Goal: Task Accomplishment & Management: Manage account settings

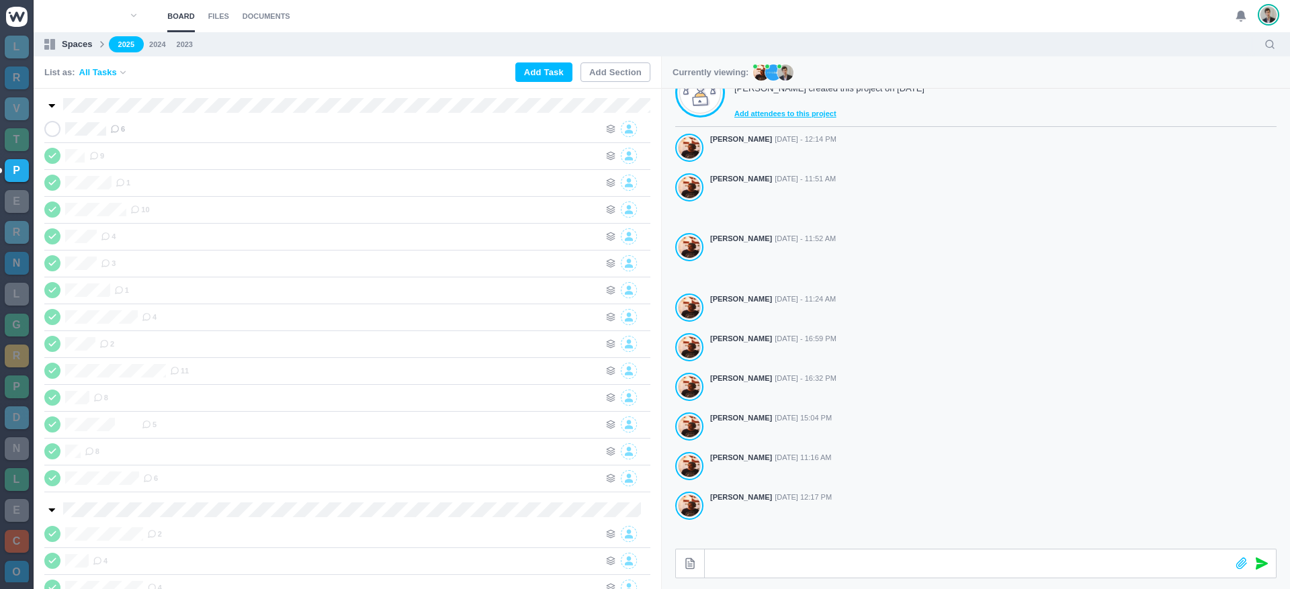
scroll to position [331, 0]
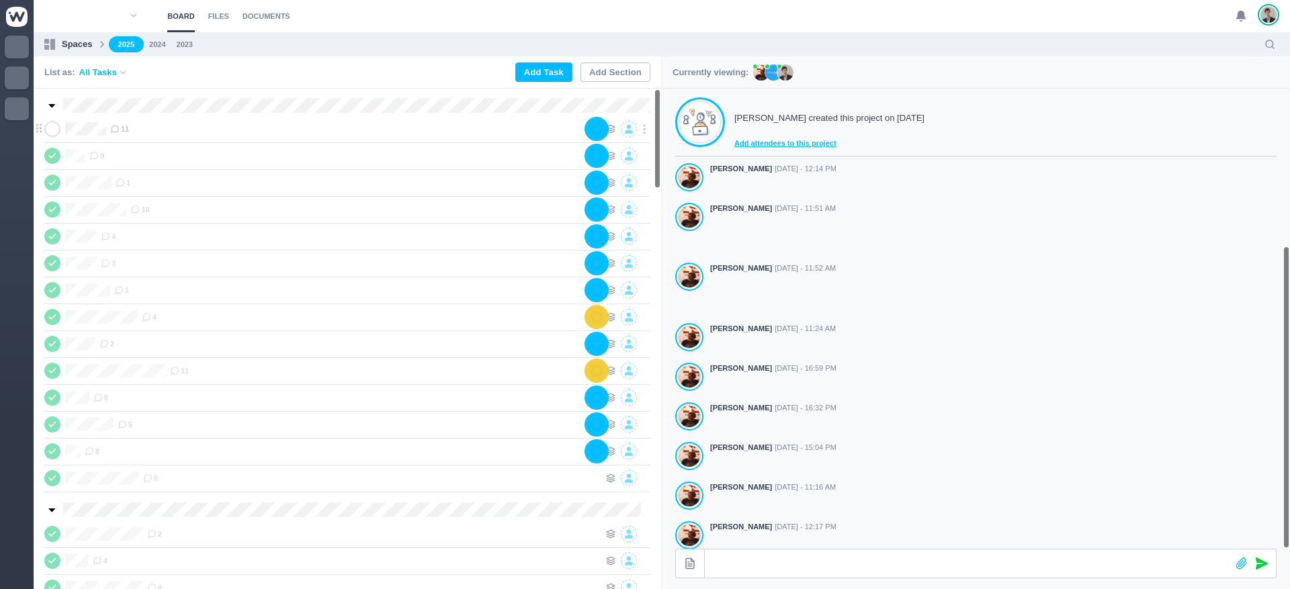
scroll to position [238, 0]
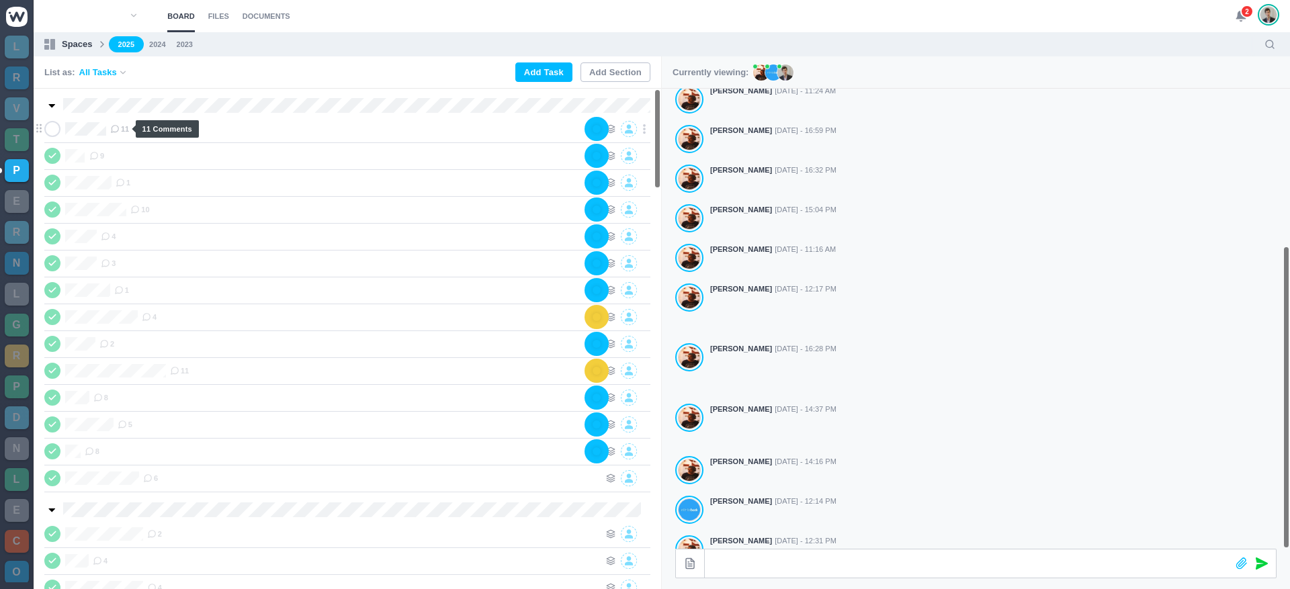
click at [125, 129] on span "11" at bounding box center [119, 129] width 19 height 11
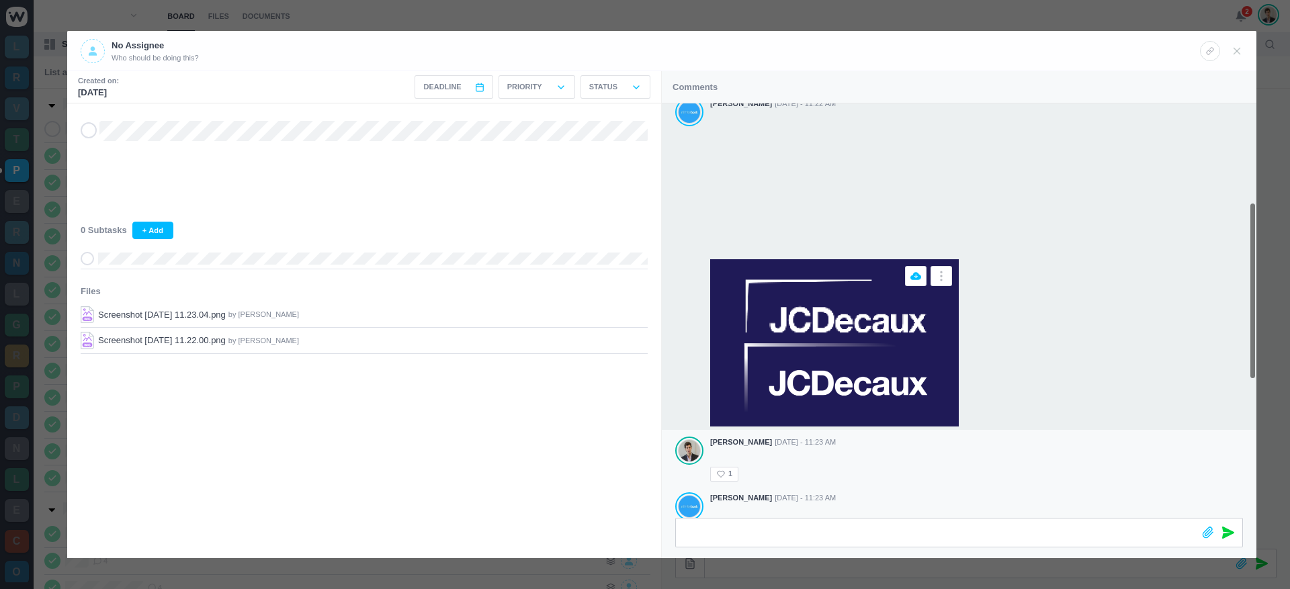
scroll to position [241, 0]
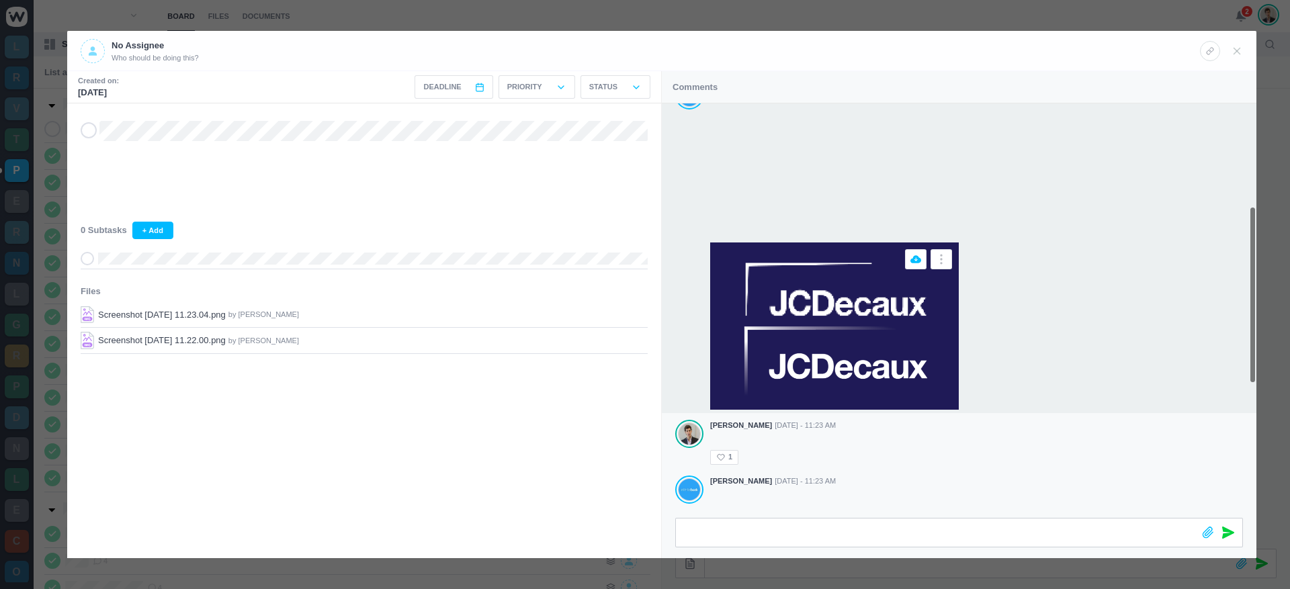
click at [773, 289] on img at bounding box center [834, 326] width 249 height 167
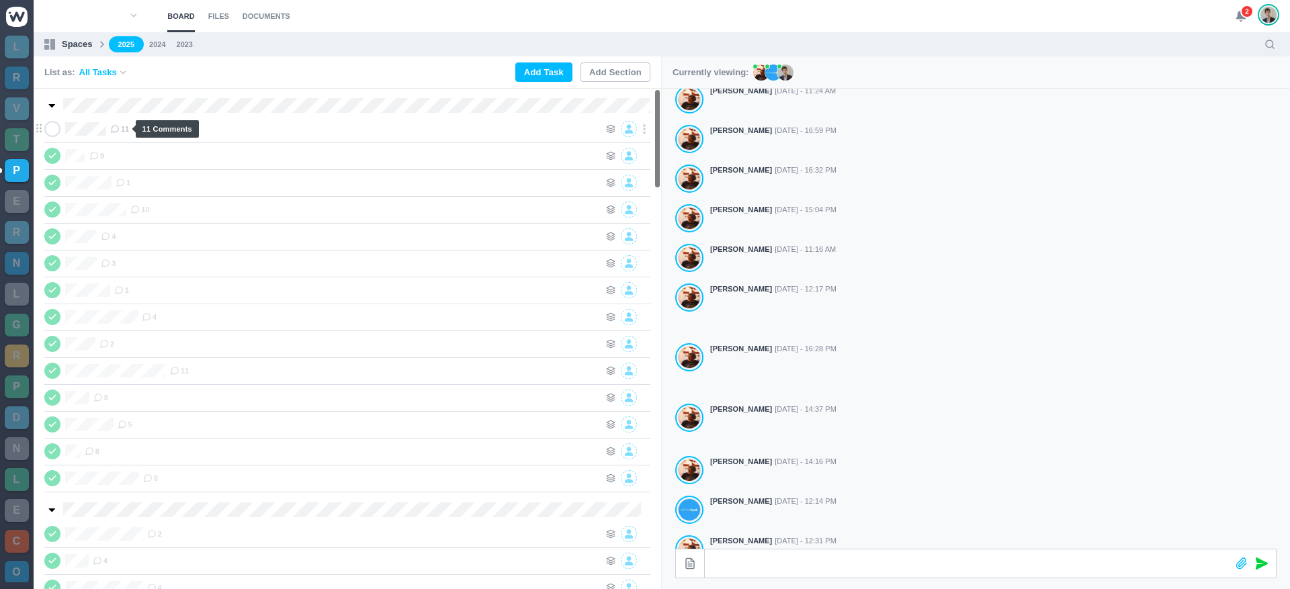
click at [118, 131] on icon at bounding box center [114, 128] width 9 height 9
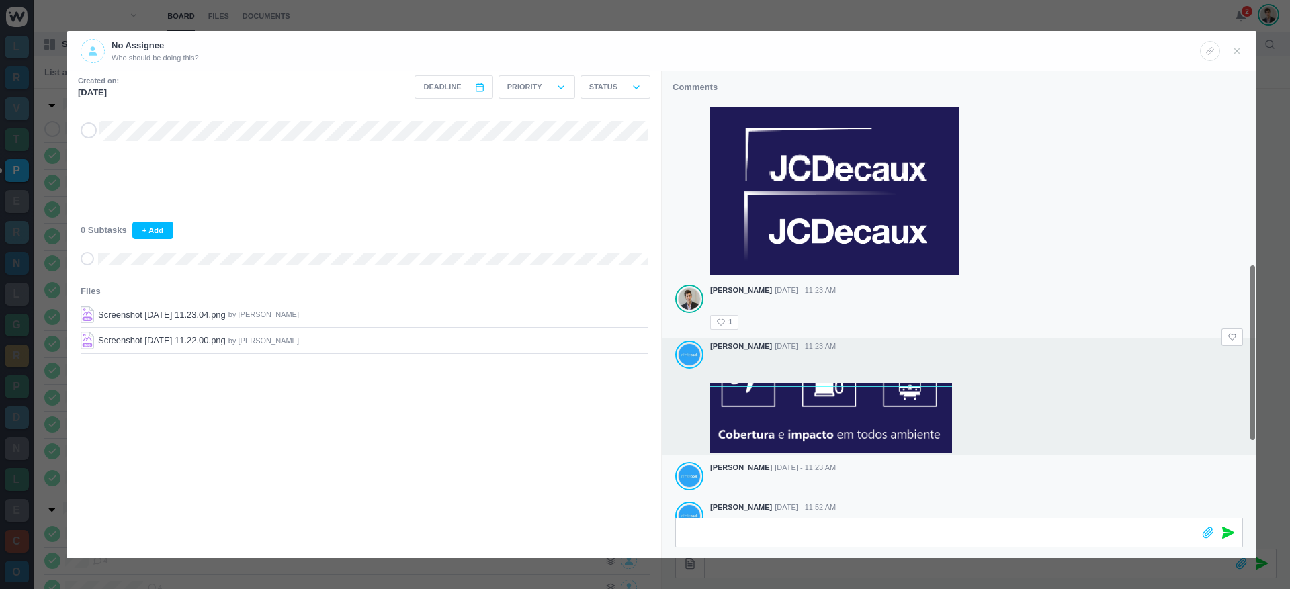
scroll to position [368, 0]
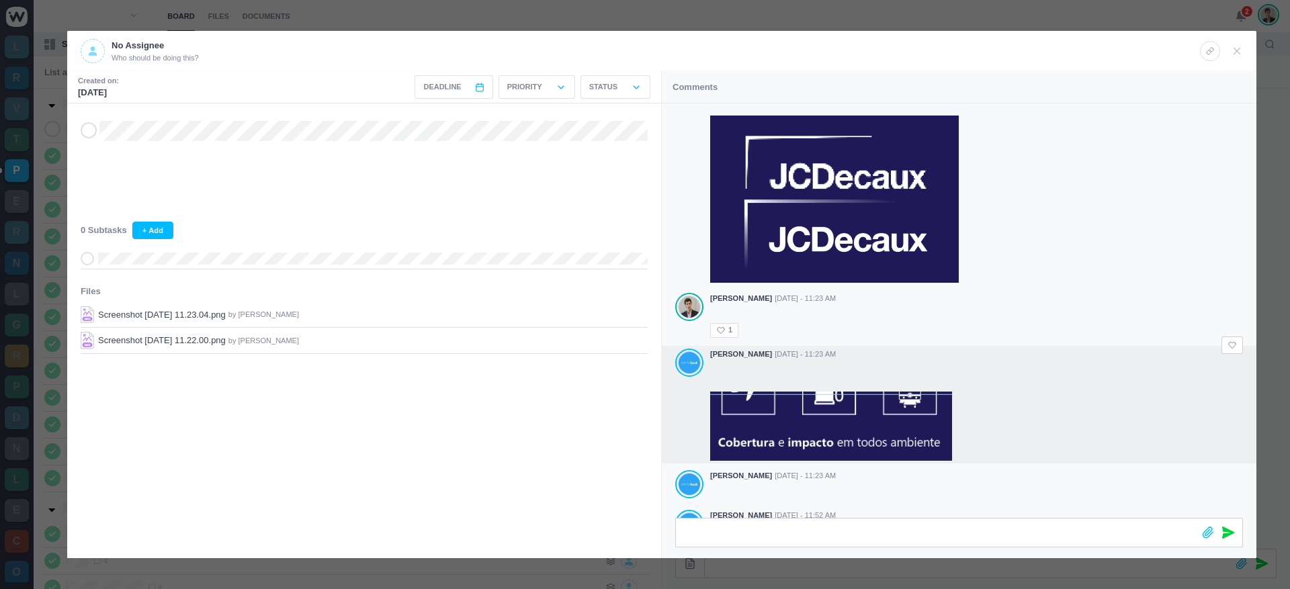
click at [1032, 361] on div at bounding box center [976, 411] width 533 height 100
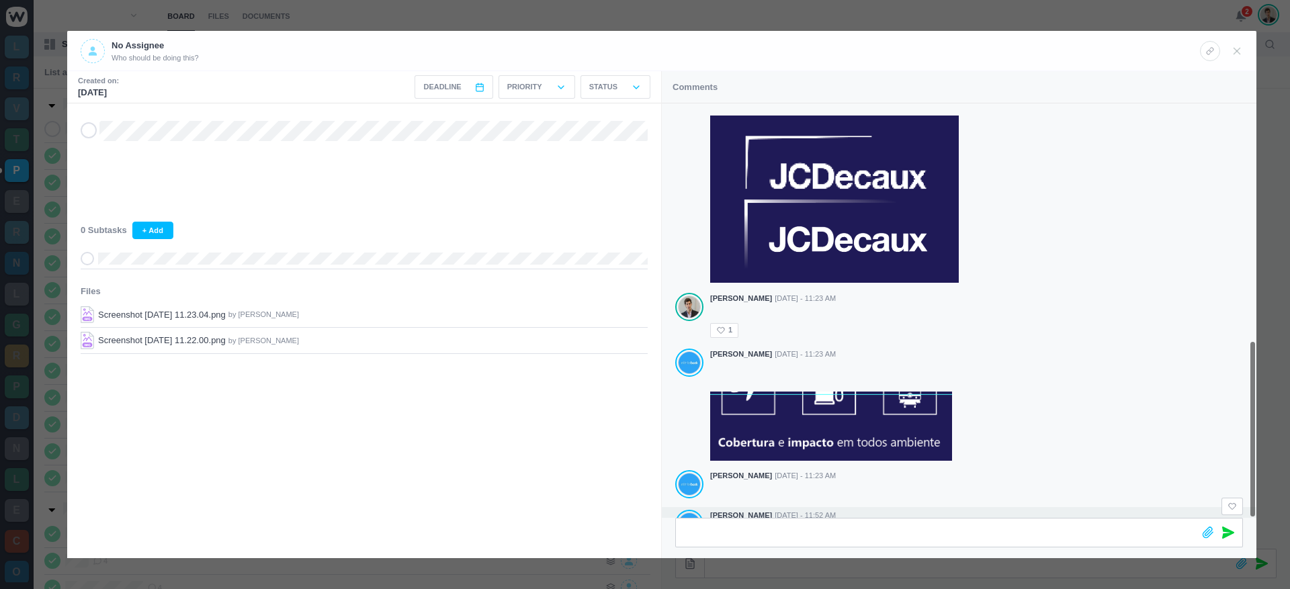
scroll to position [554, 0]
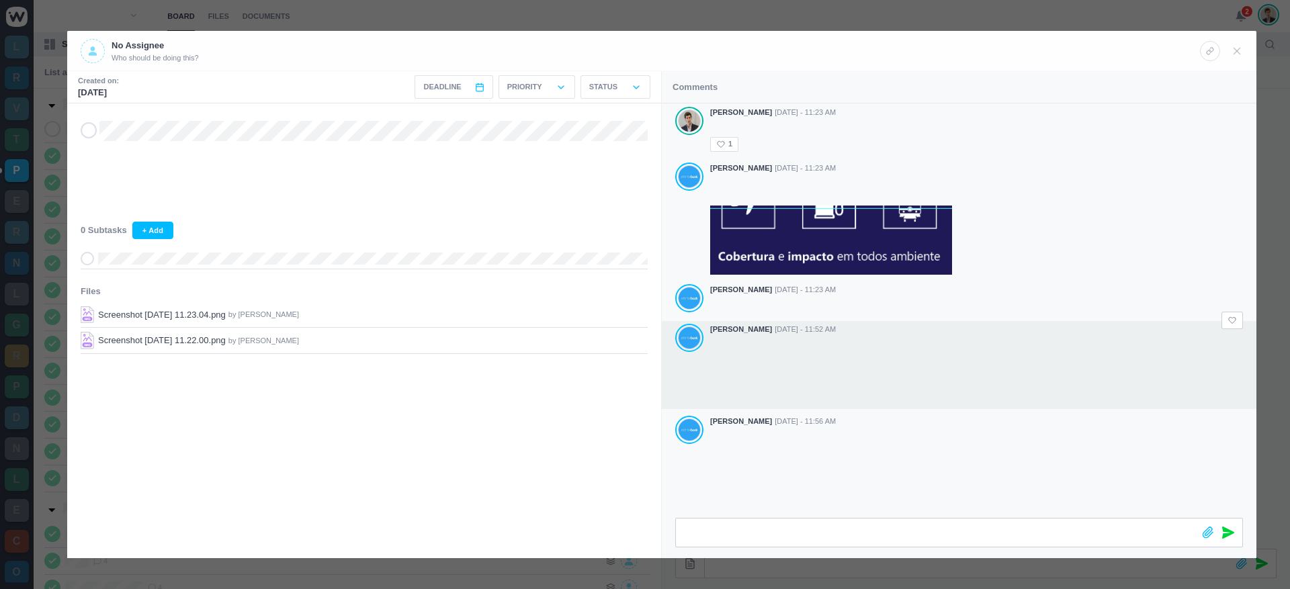
click at [787, 362] on div "João Tosta Sep 25 - 11:52 AM" at bounding box center [959, 365] width 595 height 88
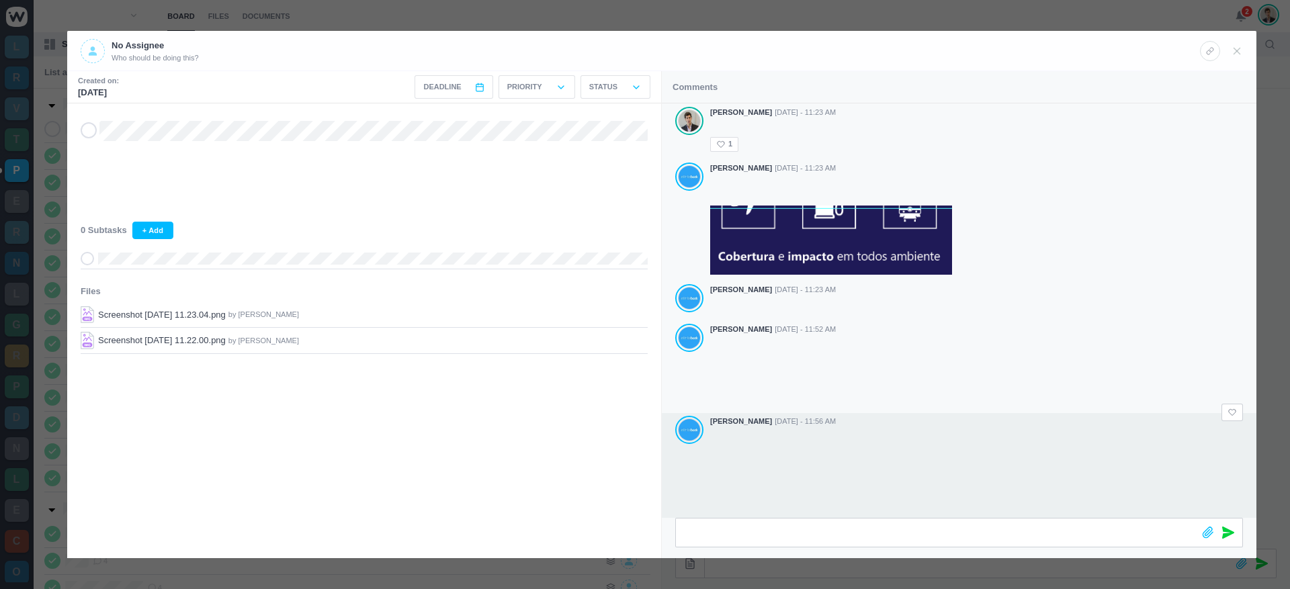
drag, startPoint x: 709, startPoint y: 357, endPoint x: 910, endPoint y: 496, distance: 244.9
click at [910, 496] on div at bounding box center [976, 477] width 533 height 97
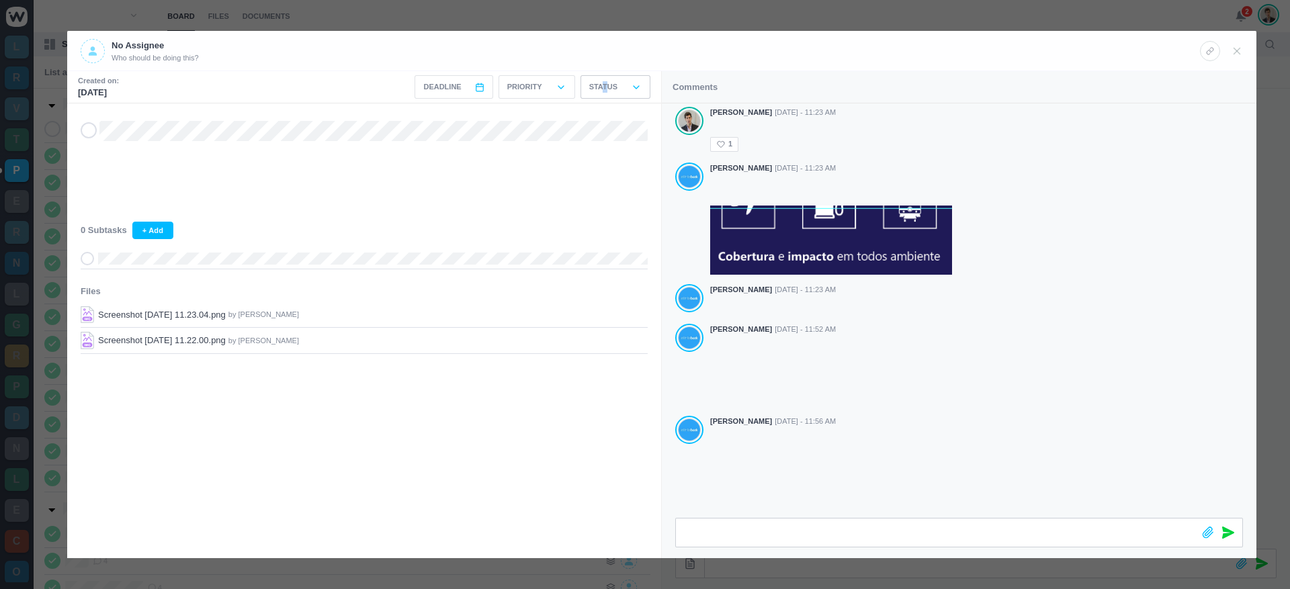
click at [605, 89] on p "Status" at bounding box center [603, 86] width 28 height 11
click at [603, 228] on div "Needs Review" at bounding box center [587, 236] width 128 height 30
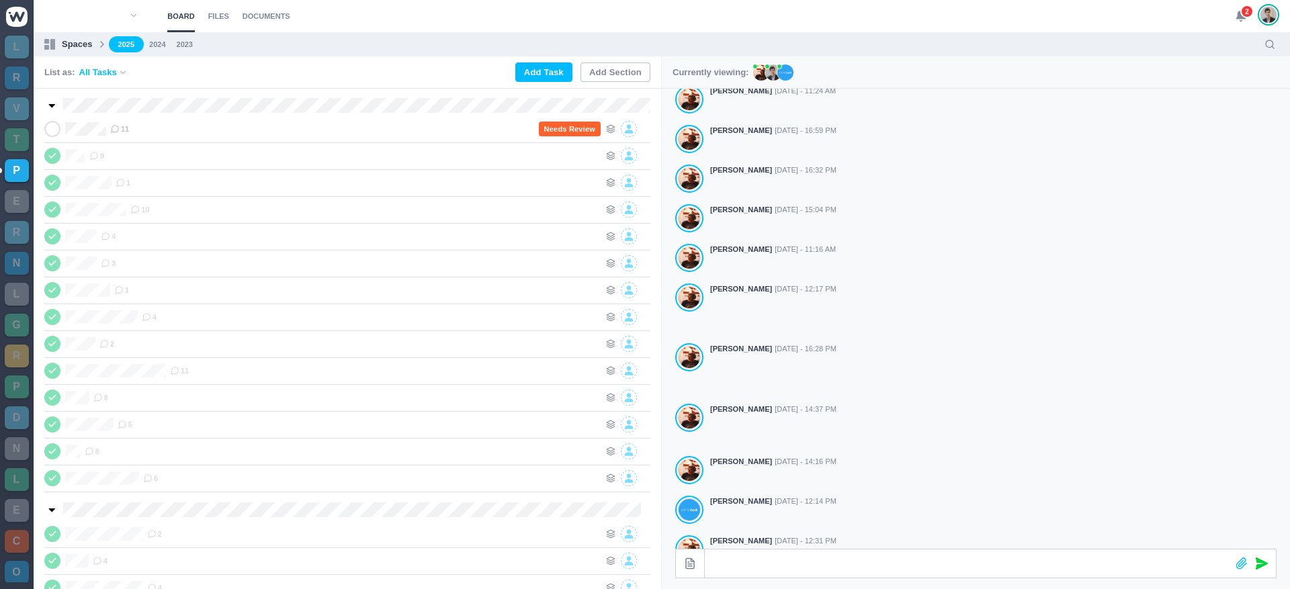
click at [1243, 17] on span "2" at bounding box center [1246, 11] width 13 height 13
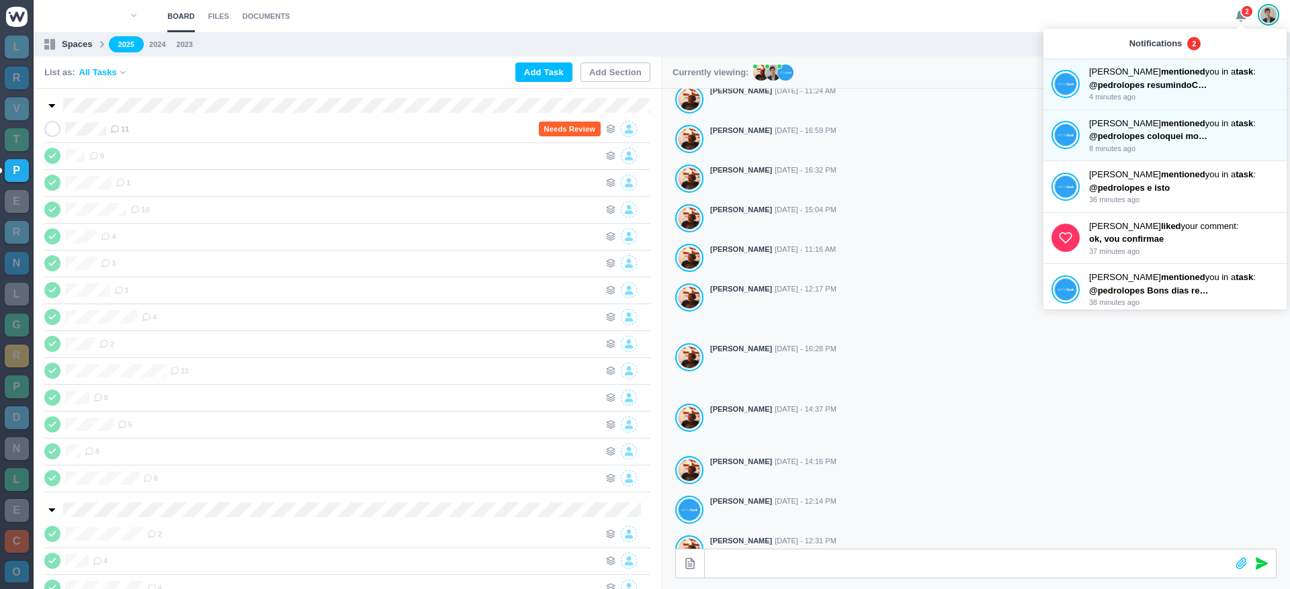
click at [1242, 16] on span "2" at bounding box center [1246, 11] width 13 height 13
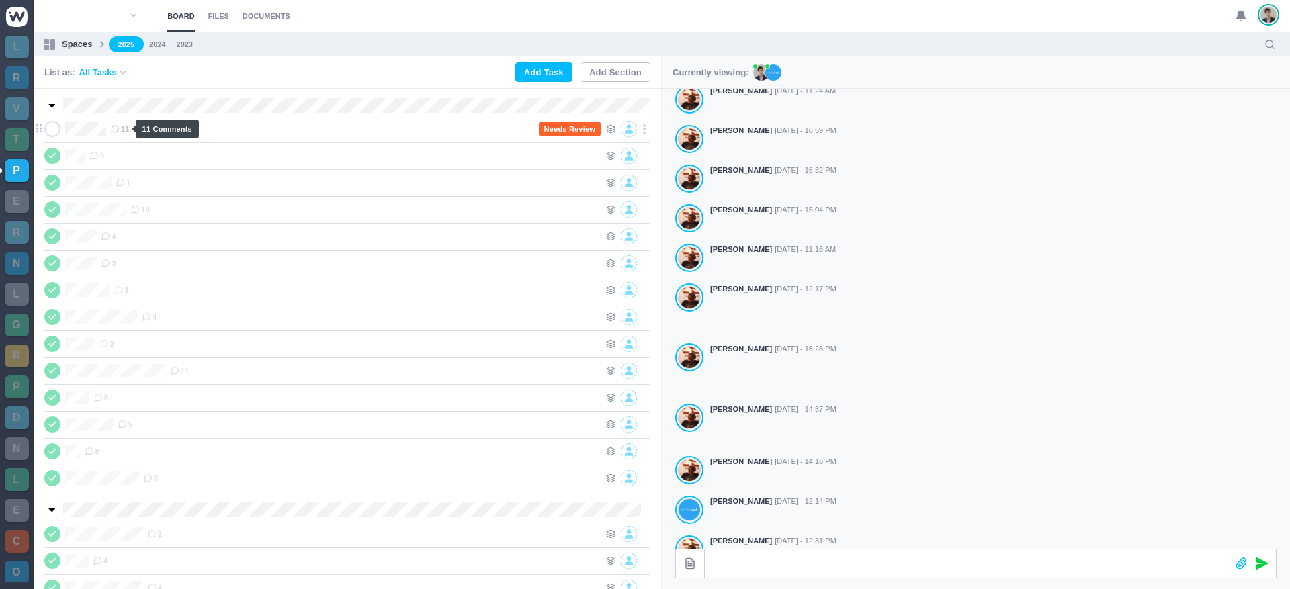
click at [122, 130] on span "11" at bounding box center [119, 129] width 19 height 11
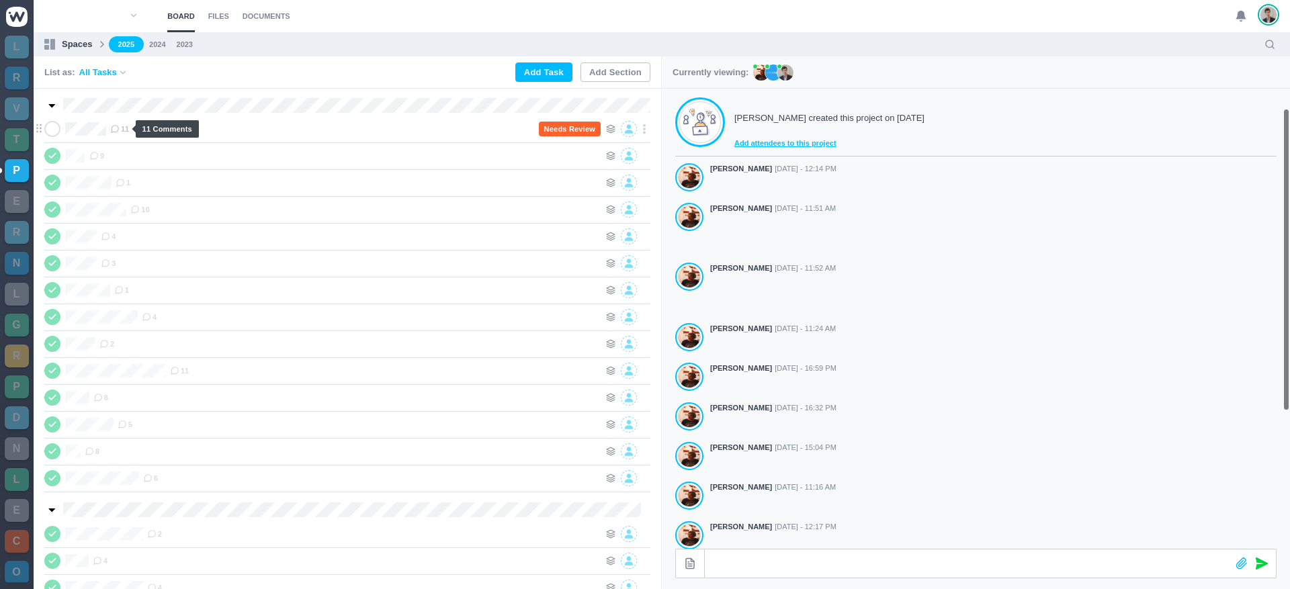
scroll to position [30, 0]
